Goal: Task Accomplishment & Management: Manage account settings

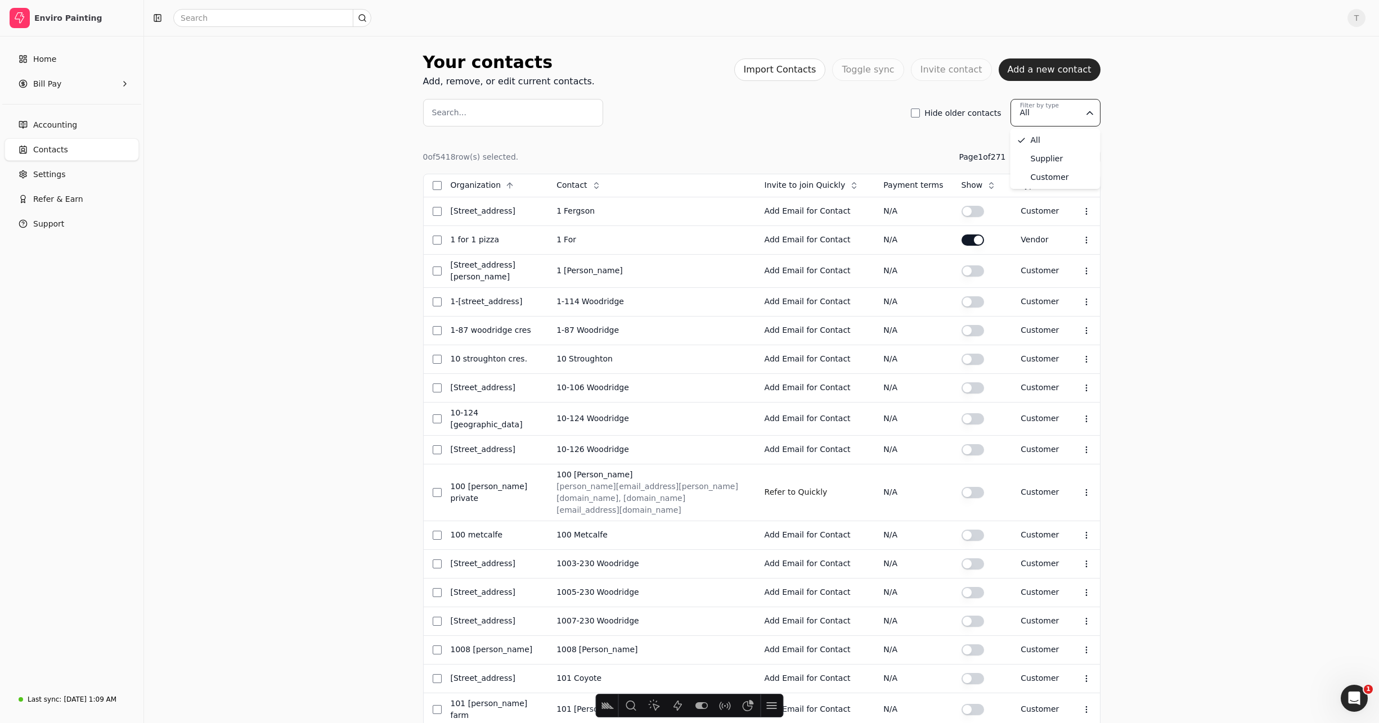
click at [1074, 110] on html "Enviro Painting Home Bill Pay Accounting Contacts Settings Refer & Earn Support…" at bounding box center [689, 443] width 1379 height 887
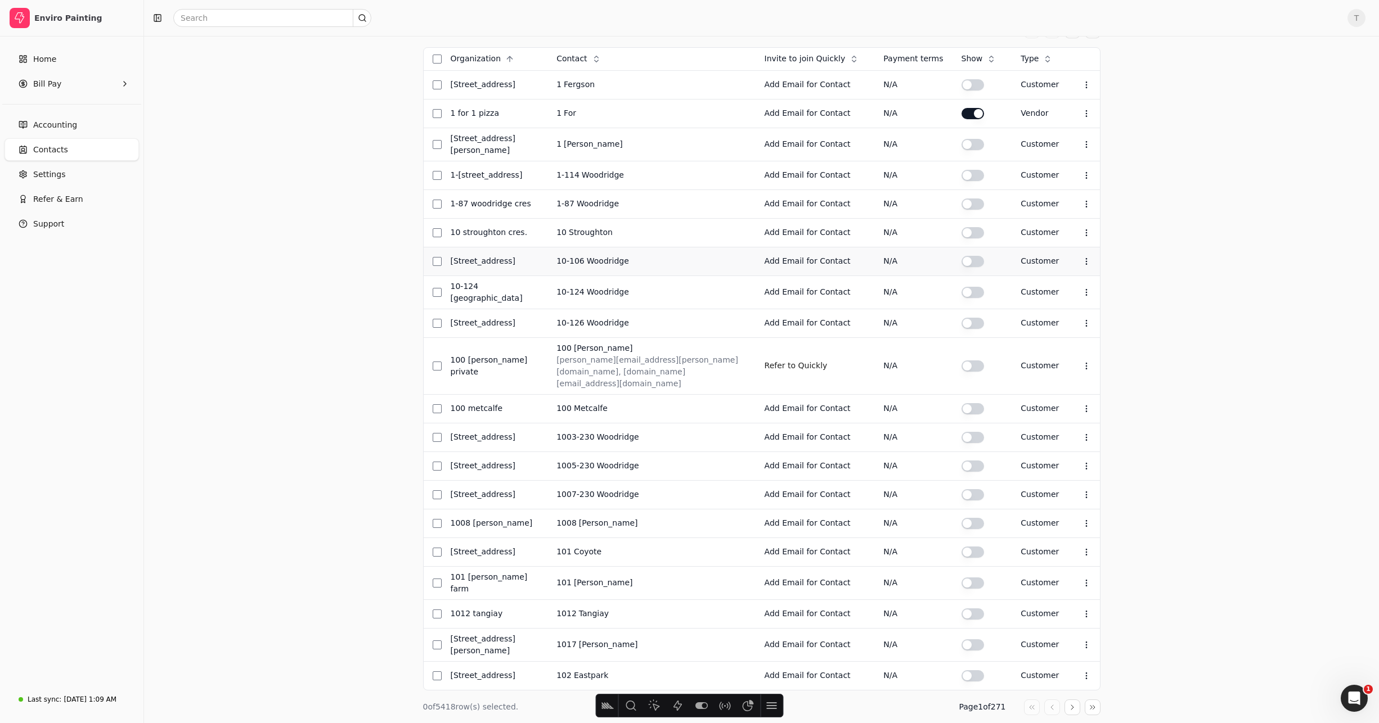
scroll to position [147, 0]
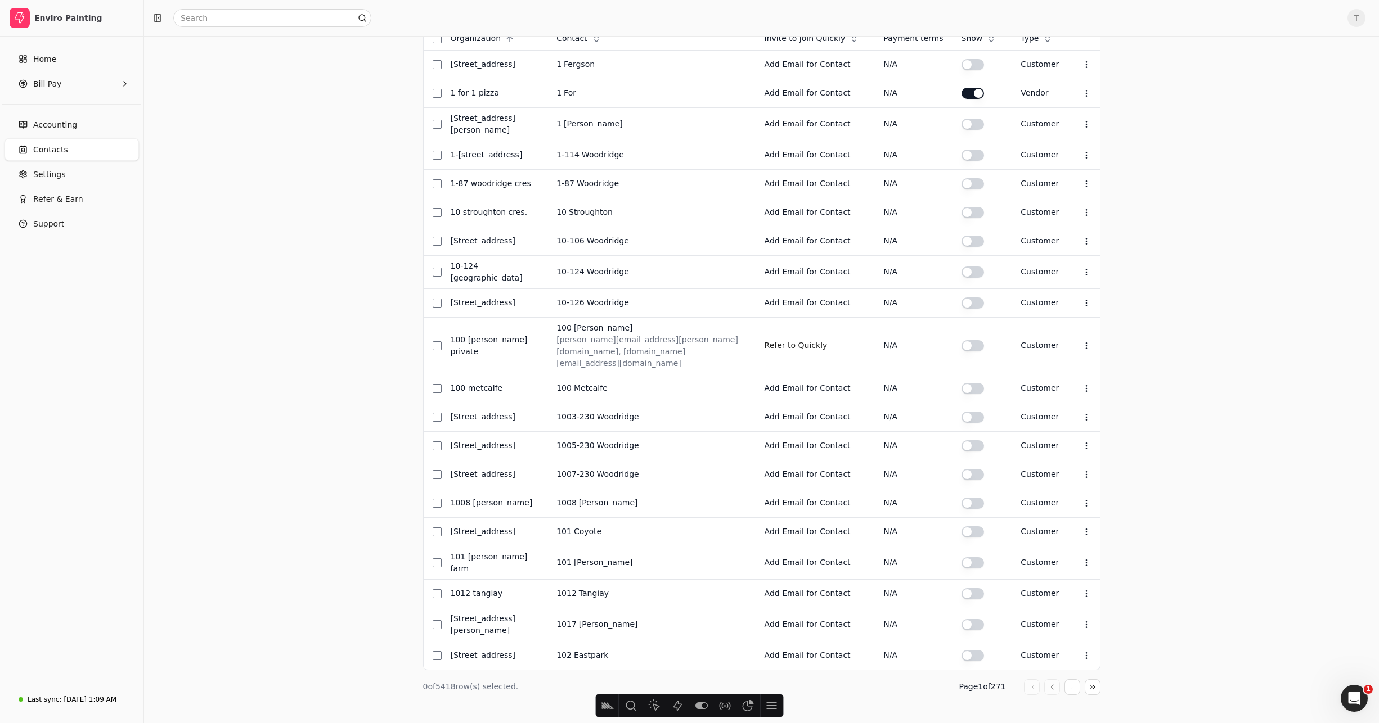
click at [1072, 18] on button "button" at bounding box center [1072, 10] width 16 height 16
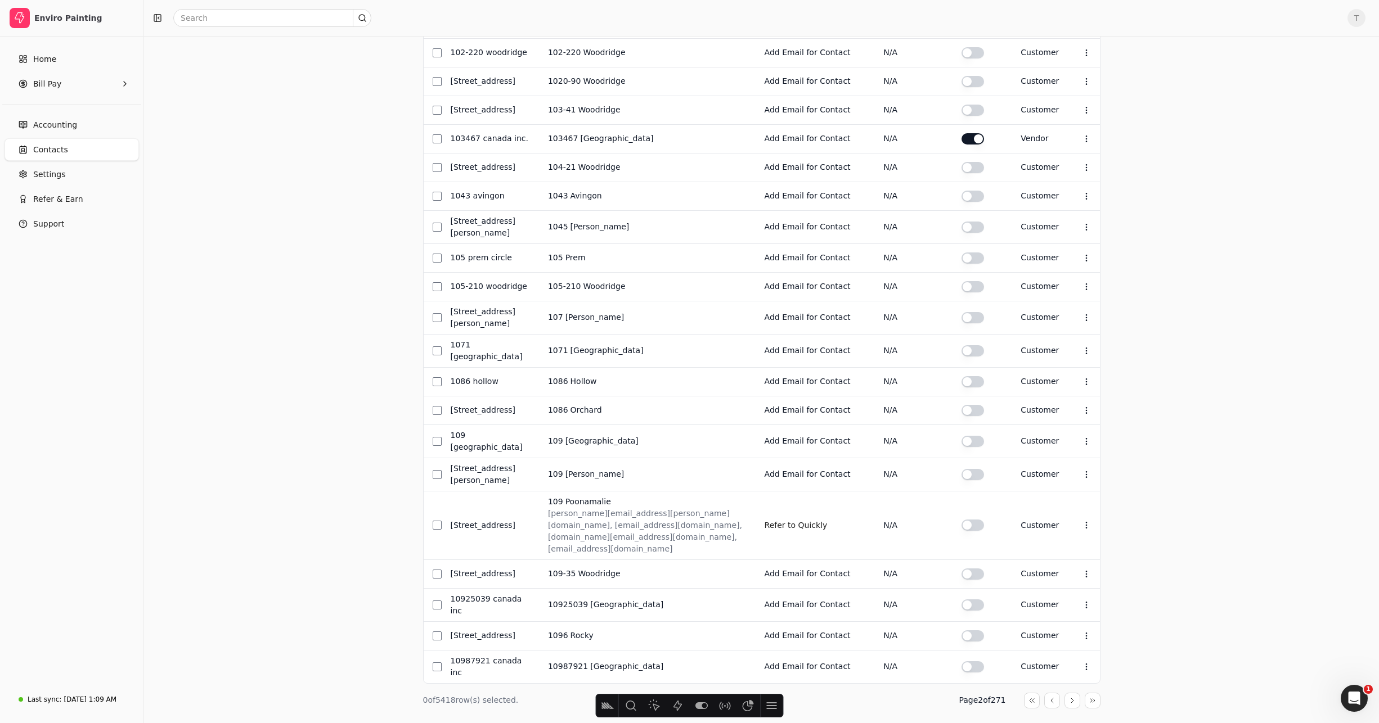
scroll to position [160, 0]
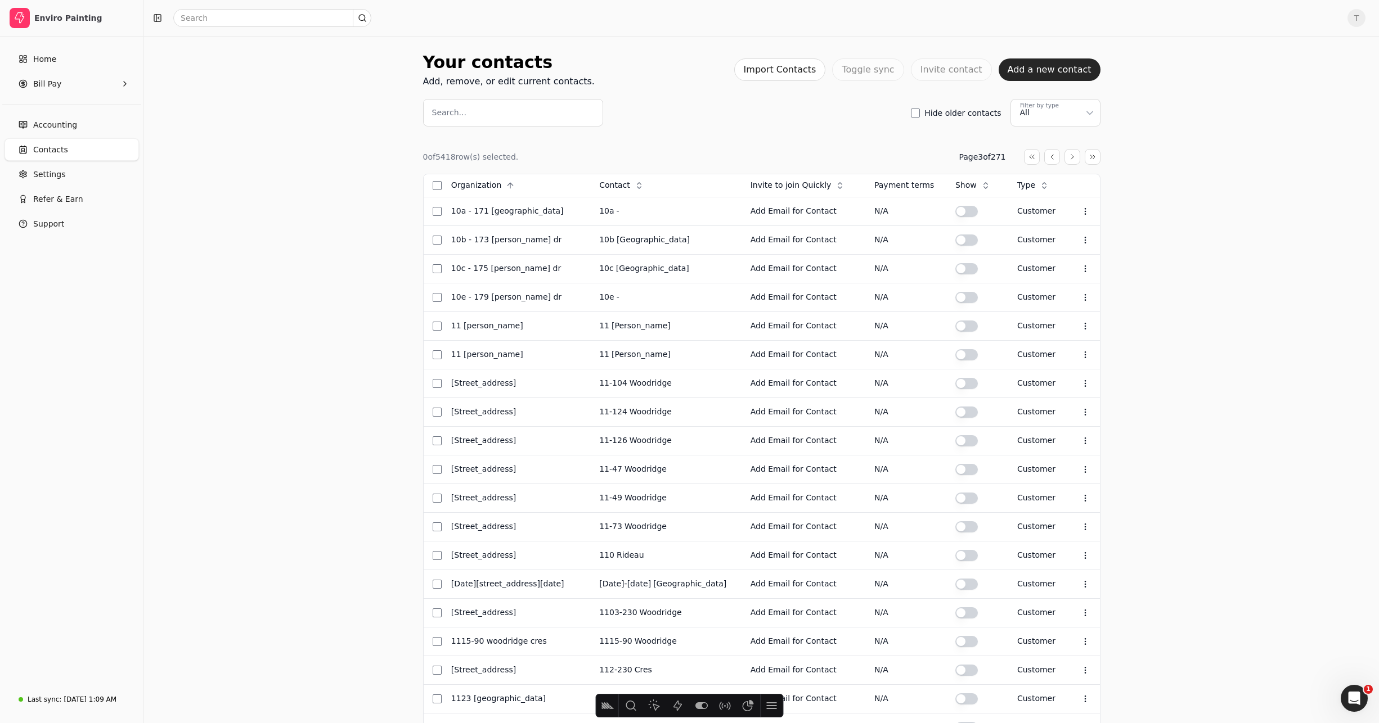
scroll to position [117, 0]
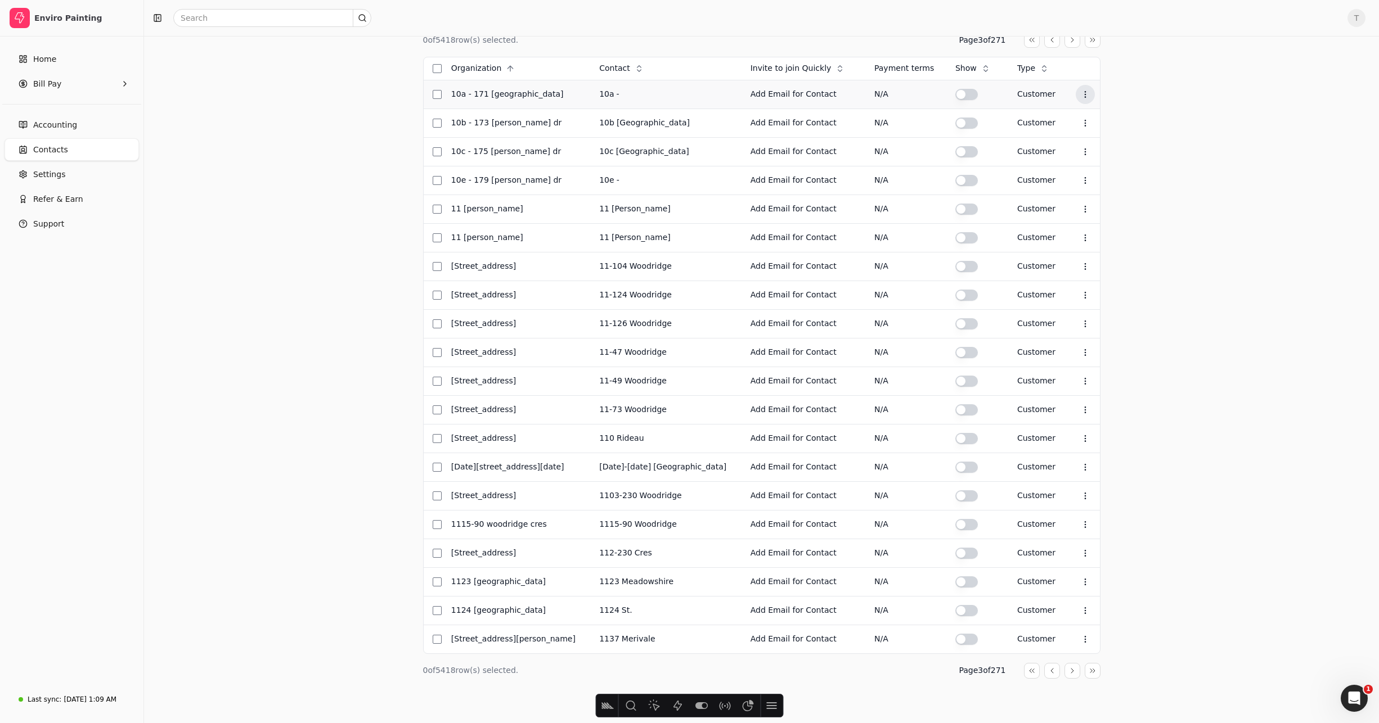
click at [1082, 95] on icon at bounding box center [1085, 94] width 9 height 9
click at [1162, 98] on div "Your contacts Add, remove, or edit current contacts. Import Contacts Toggle syn…" at bounding box center [761, 321] width 1235 height 805
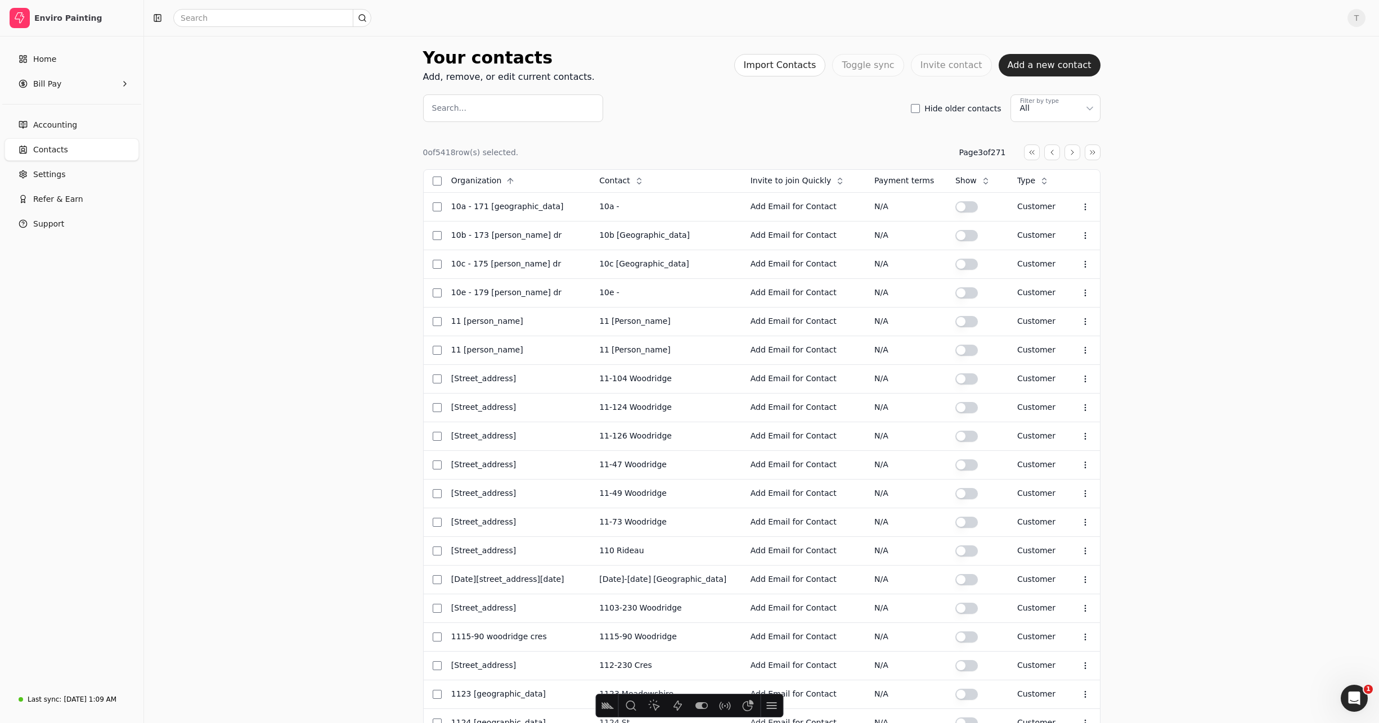
scroll to position [0, 0]
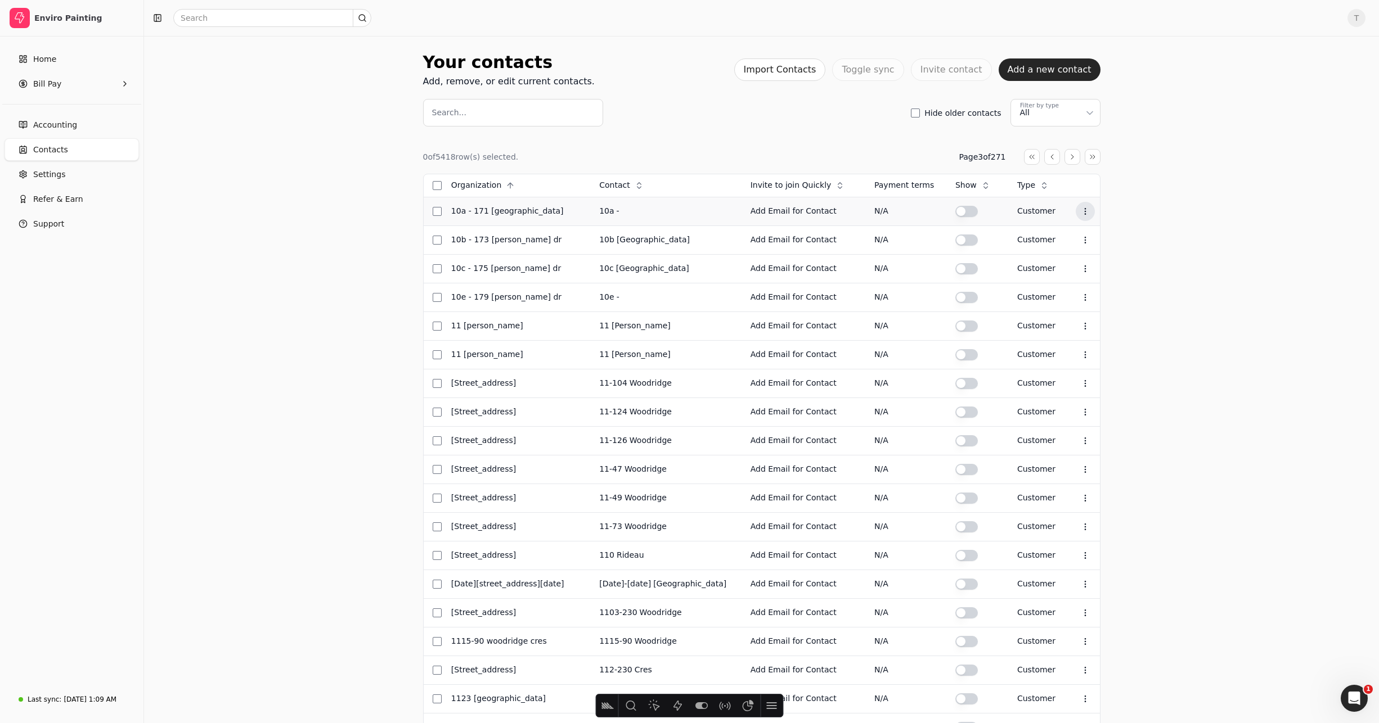
click at [1081, 211] on icon at bounding box center [1085, 211] width 9 height 9
click at [1081, 209] on icon at bounding box center [1085, 211] width 9 height 9
click at [1176, 203] on div "Your contacts Add, remove, or edit current contacts. Import Contacts Toggle syn…" at bounding box center [761, 438] width 1235 height 805
click at [288, 235] on div "Your contacts Add, remove, or edit current contacts. Import Contacts Toggle syn…" at bounding box center [761, 438] width 1235 height 805
click at [462, 107] on label "Search..." at bounding box center [449, 113] width 34 height 12
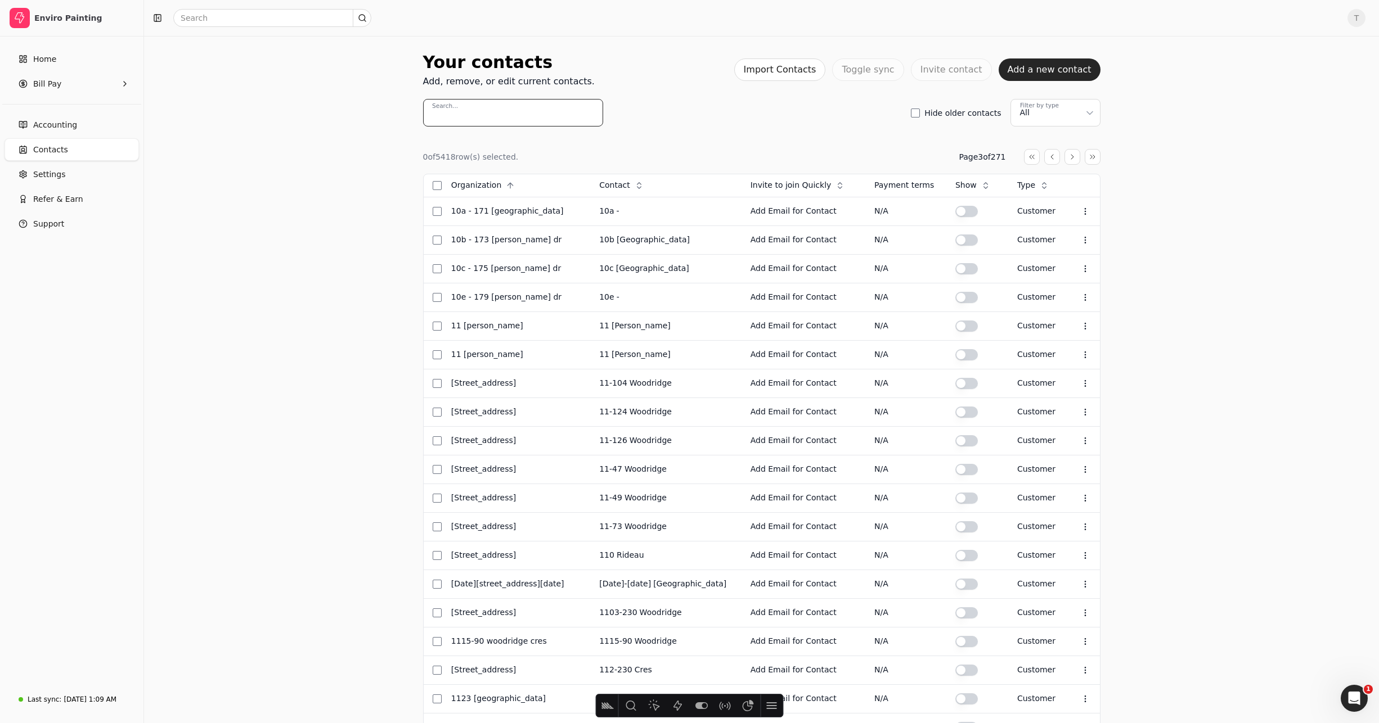
click at [462, 107] on input "Search..." at bounding box center [513, 113] width 180 height 28
click at [308, 165] on div "Your contacts Add, remove, or edit current contacts. Import Contacts Toggle syn…" at bounding box center [761, 438] width 1235 height 805
click at [1191, 102] on div "Your contacts Add, remove, or edit current contacts. Import Contacts Toggle syn…" at bounding box center [761, 438] width 1235 height 805
click at [1072, 111] on html "Enviro Painting Home Bill Pay Accounting Contacts Settings Refer & Earn Support…" at bounding box center [689, 420] width 1379 height 841
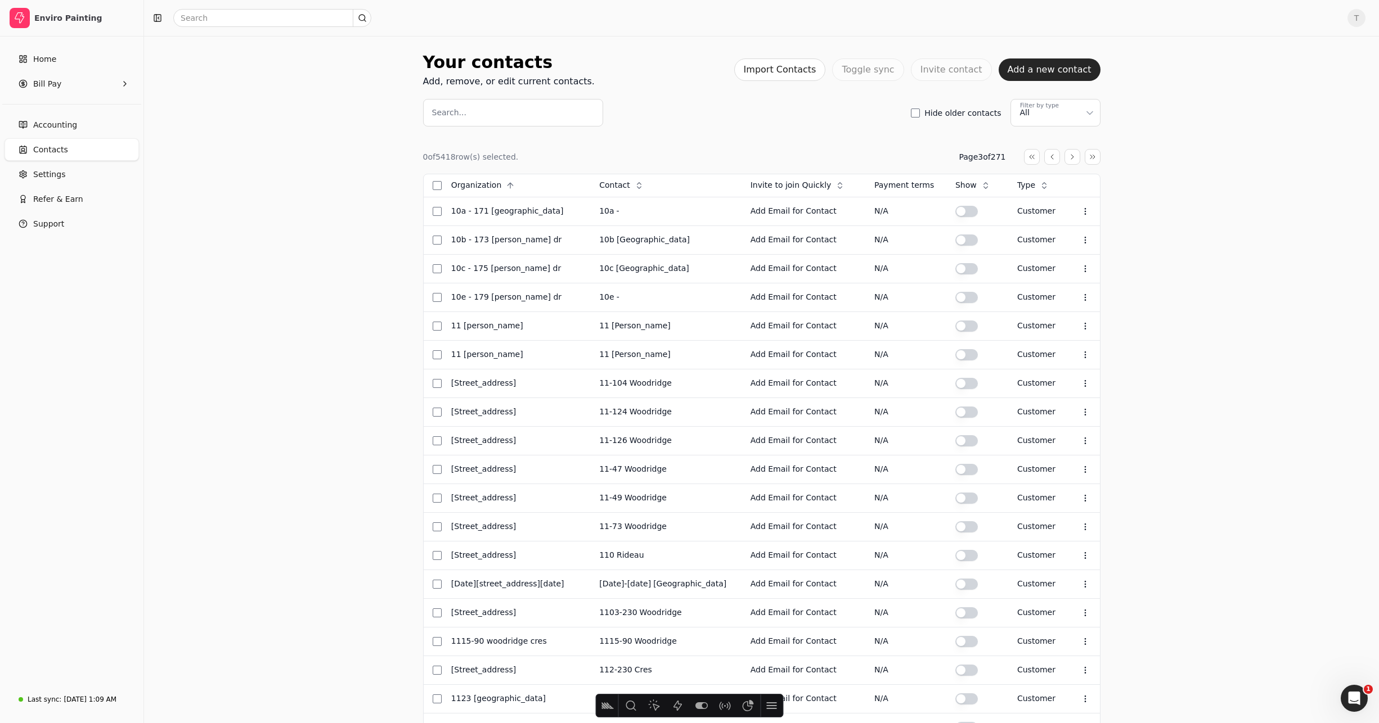
drag, startPoint x: 1164, startPoint y: 123, endPoint x: 1051, endPoint y: 169, distance: 121.6
click at [1164, 123] on div "Your contacts Add, remove, or edit current contacts. Import Contacts Toggle syn…" at bounding box center [761, 438] width 1235 height 805
click at [368, 152] on div "Your contacts Add, remove, or edit current contacts. Import Contacts Toggle syn…" at bounding box center [761, 437] width 1235 height 805
click at [336, 140] on div "Your contacts Add, remove, or edit current contacts. Import Contacts Toggle syn…" at bounding box center [761, 437] width 1235 height 805
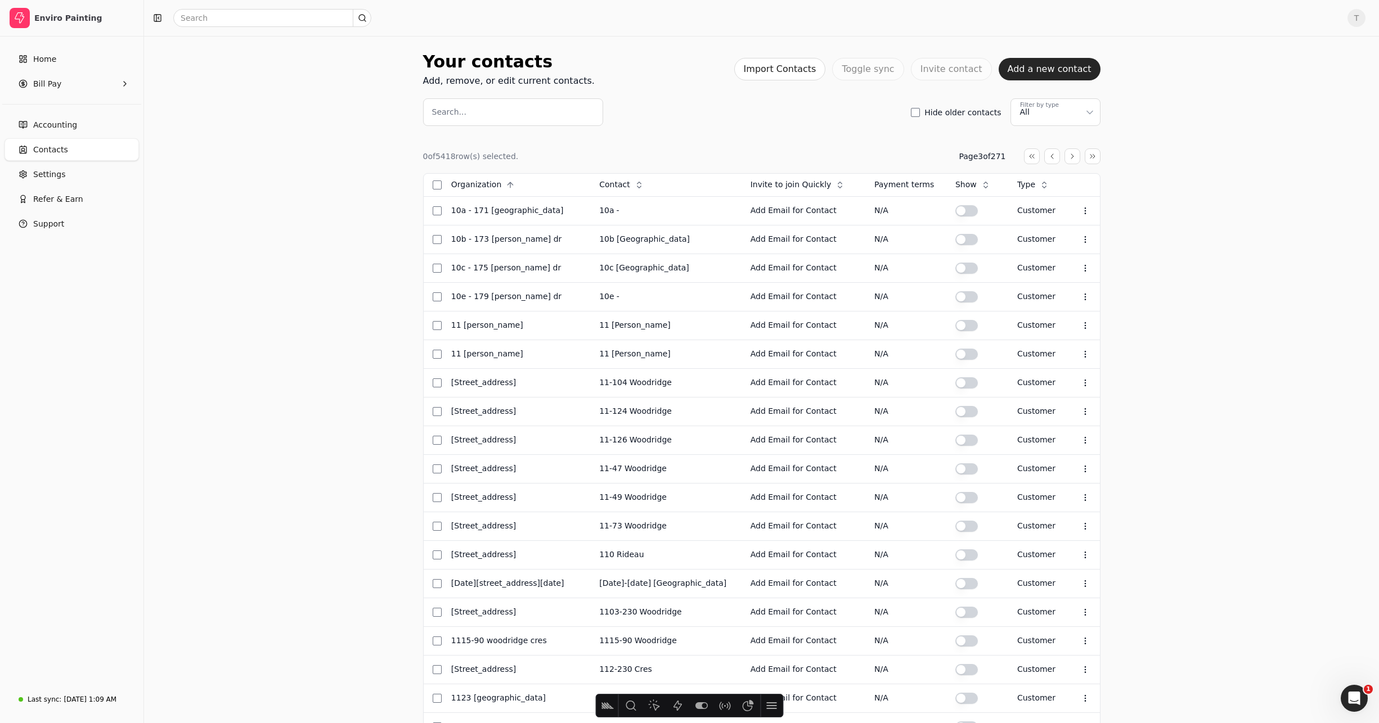
drag, startPoint x: 156, startPoint y: 12, endPoint x: 220, endPoint y: 196, distance: 194.8
click at [156, 12] on button "button" at bounding box center [158, 18] width 18 height 18
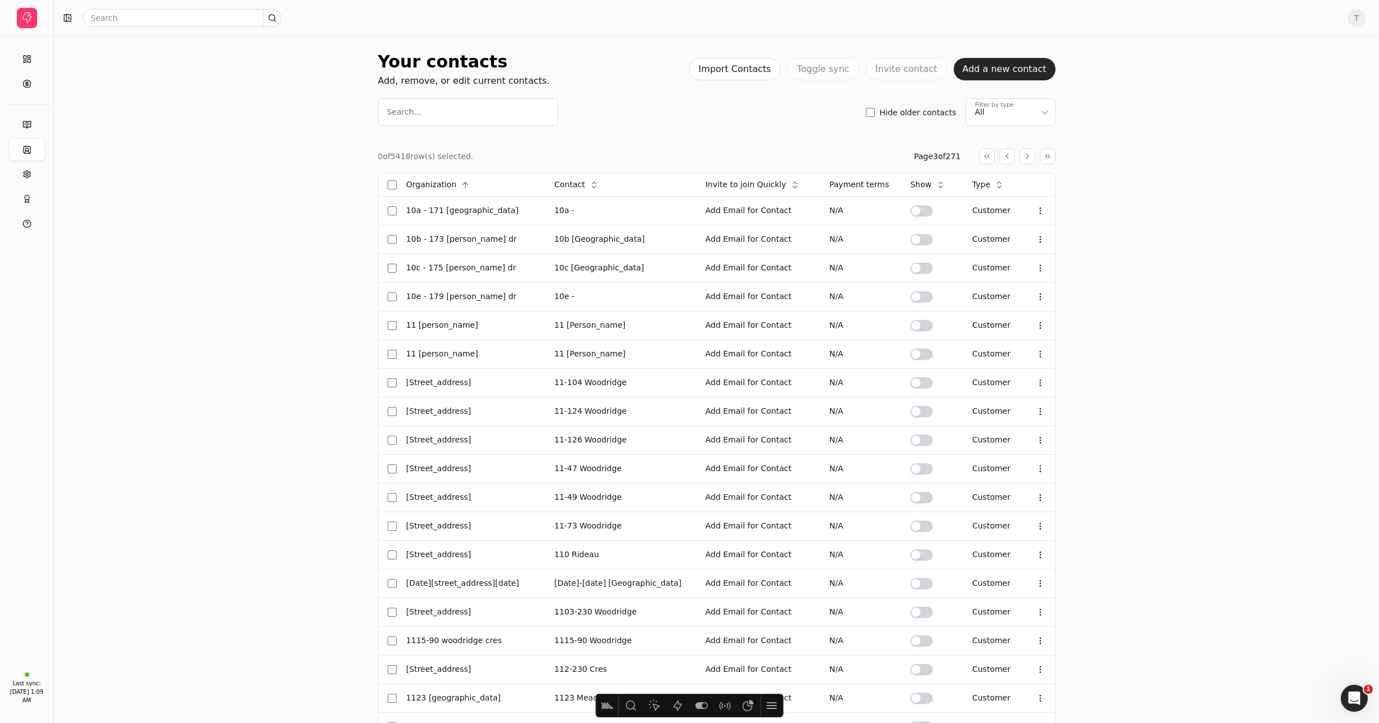
scroll to position [1, 0]
click at [1005, 105] on html "Enviro Painting Home Bill Pay Accounting Contacts Settings Refer & Earn Support…" at bounding box center [689, 419] width 1379 height 841
click at [1116, 91] on html "Enviro Painting Home Bill Pay Accounting Contacts Settings Refer & Earn Support…" at bounding box center [689, 419] width 1379 height 841
